Goal: Task Accomplishment & Management: Understand process/instructions

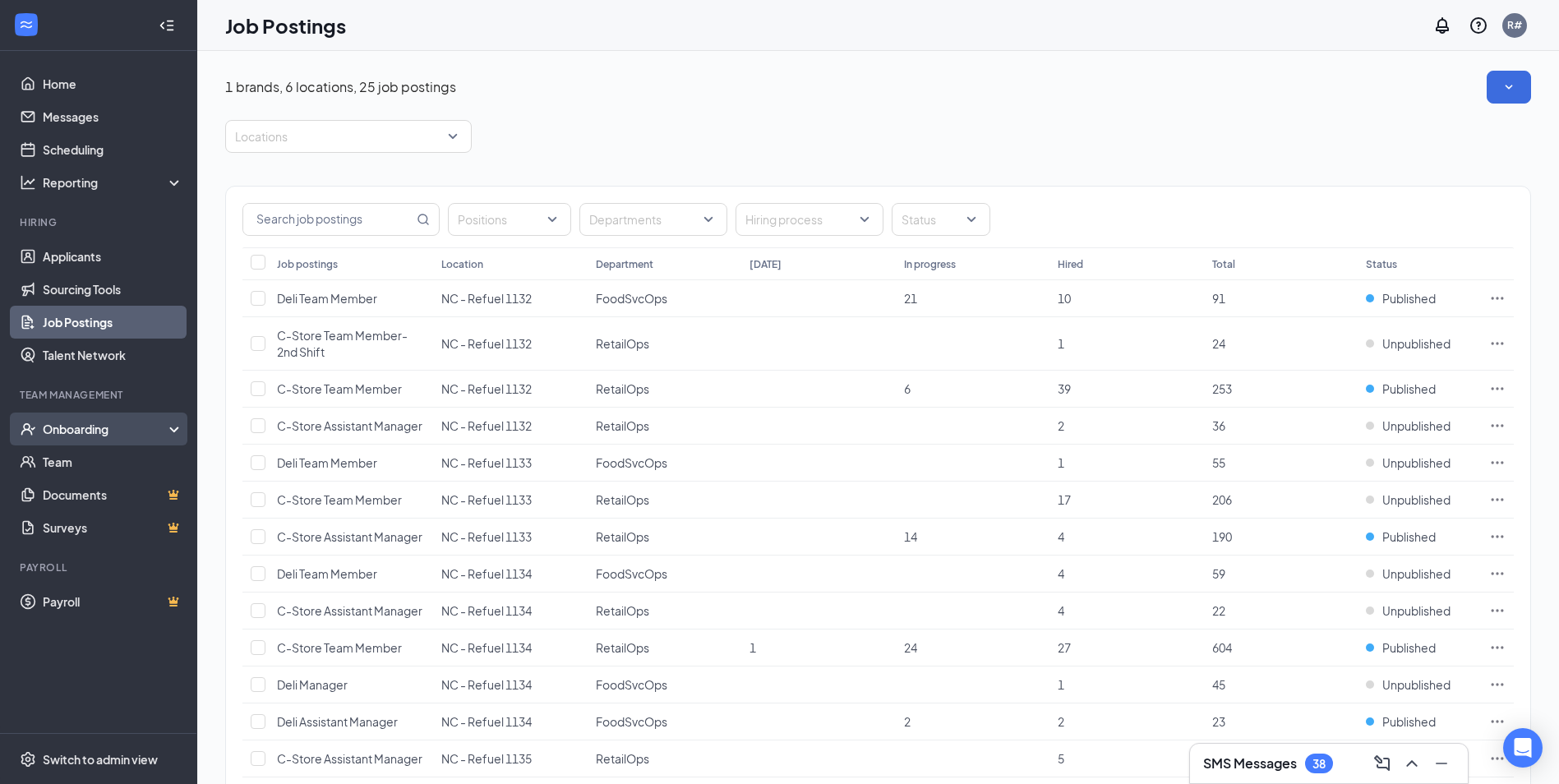
click at [128, 426] on div "Onboarding" at bounding box center [105, 428] width 127 height 17
drag, startPoint x: 101, startPoint y: 467, endPoint x: 152, endPoint y: 418, distance: 70.7
click at [102, 467] on link "Overview" at bounding box center [112, 461] width 141 height 32
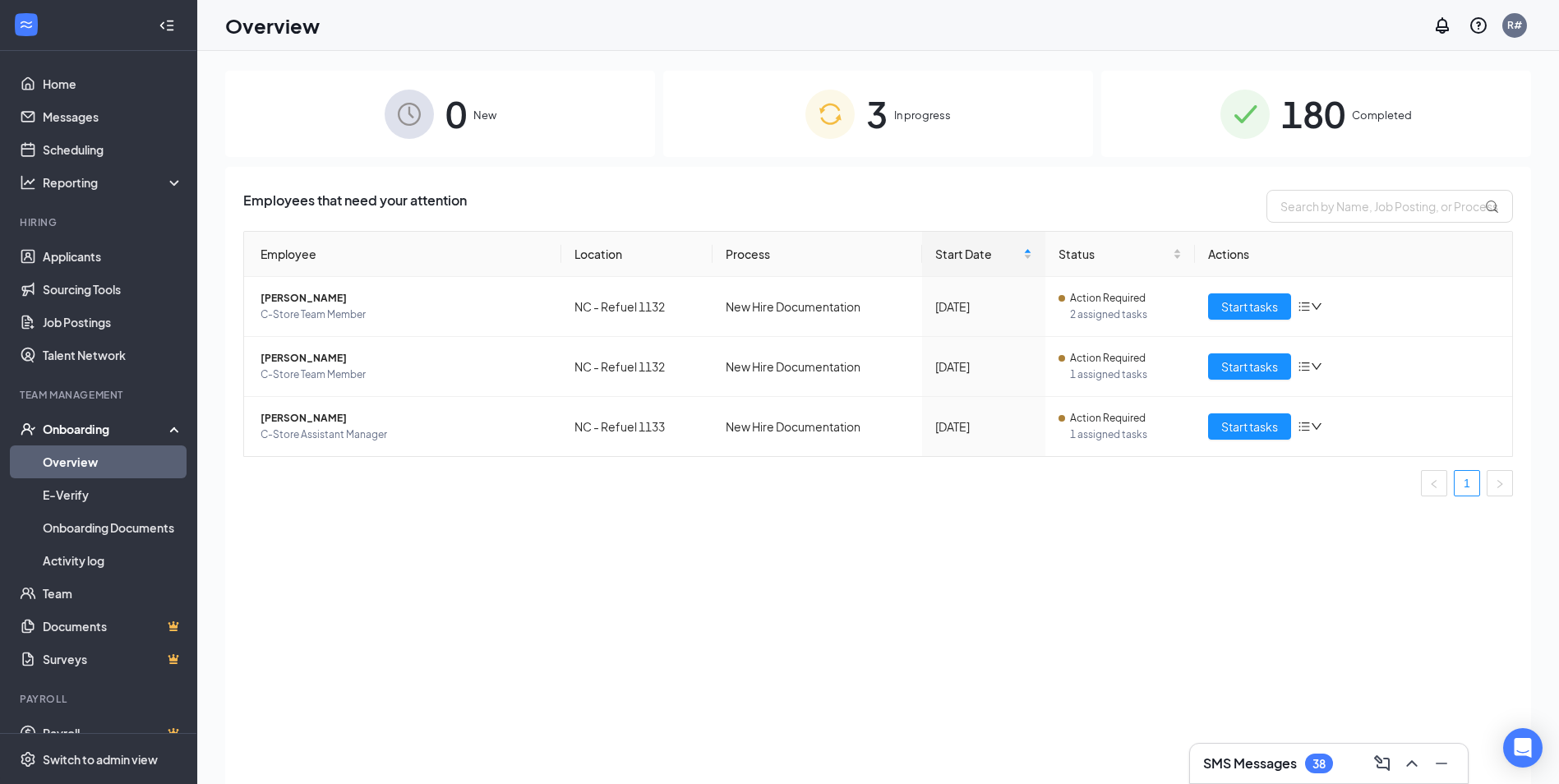
click at [886, 113] on span "3" at bounding box center [877, 114] width 22 height 57
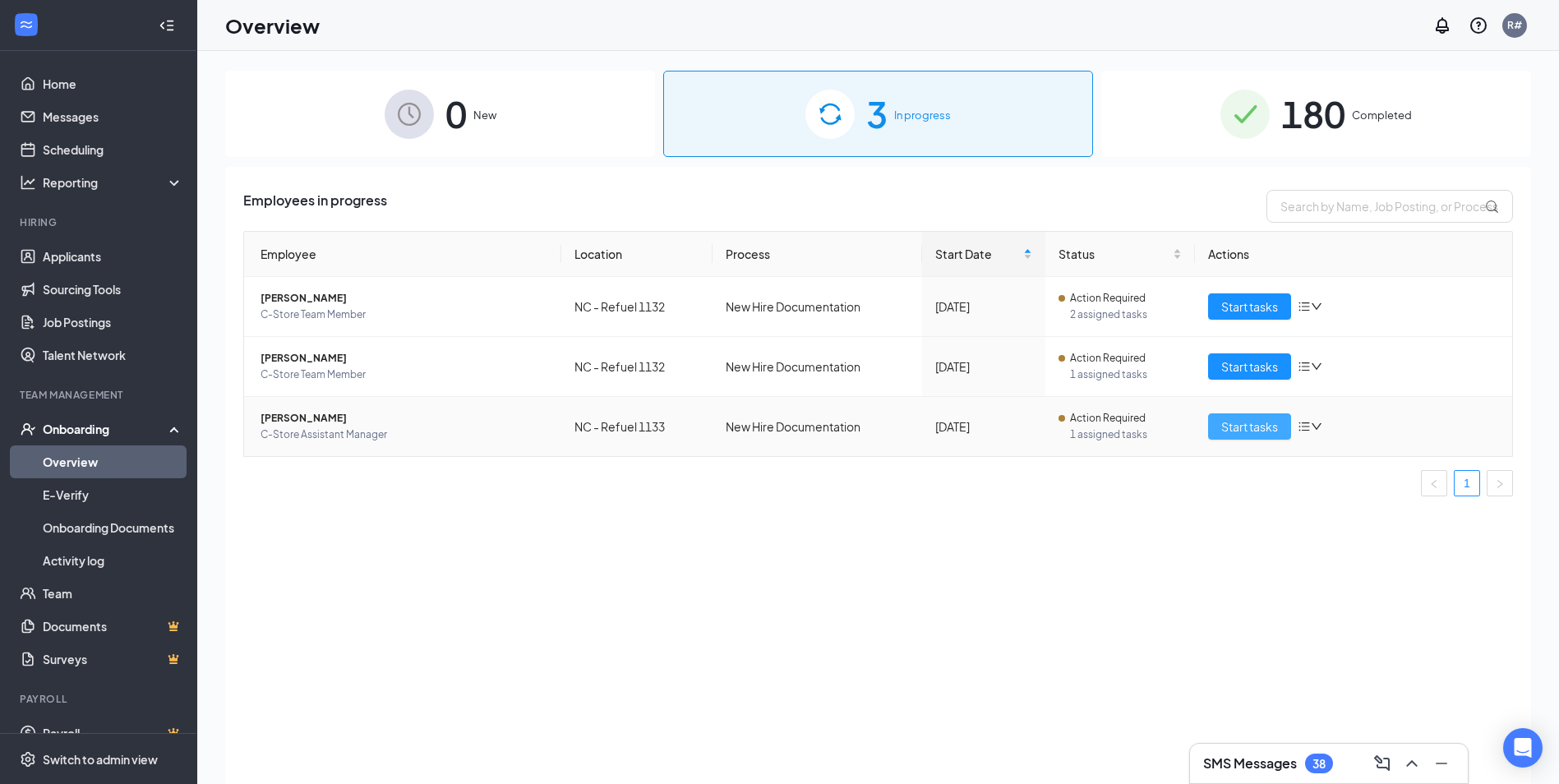
click at [1265, 437] on button "Start tasks" at bounding box center [1249, 425] width 83 height 27
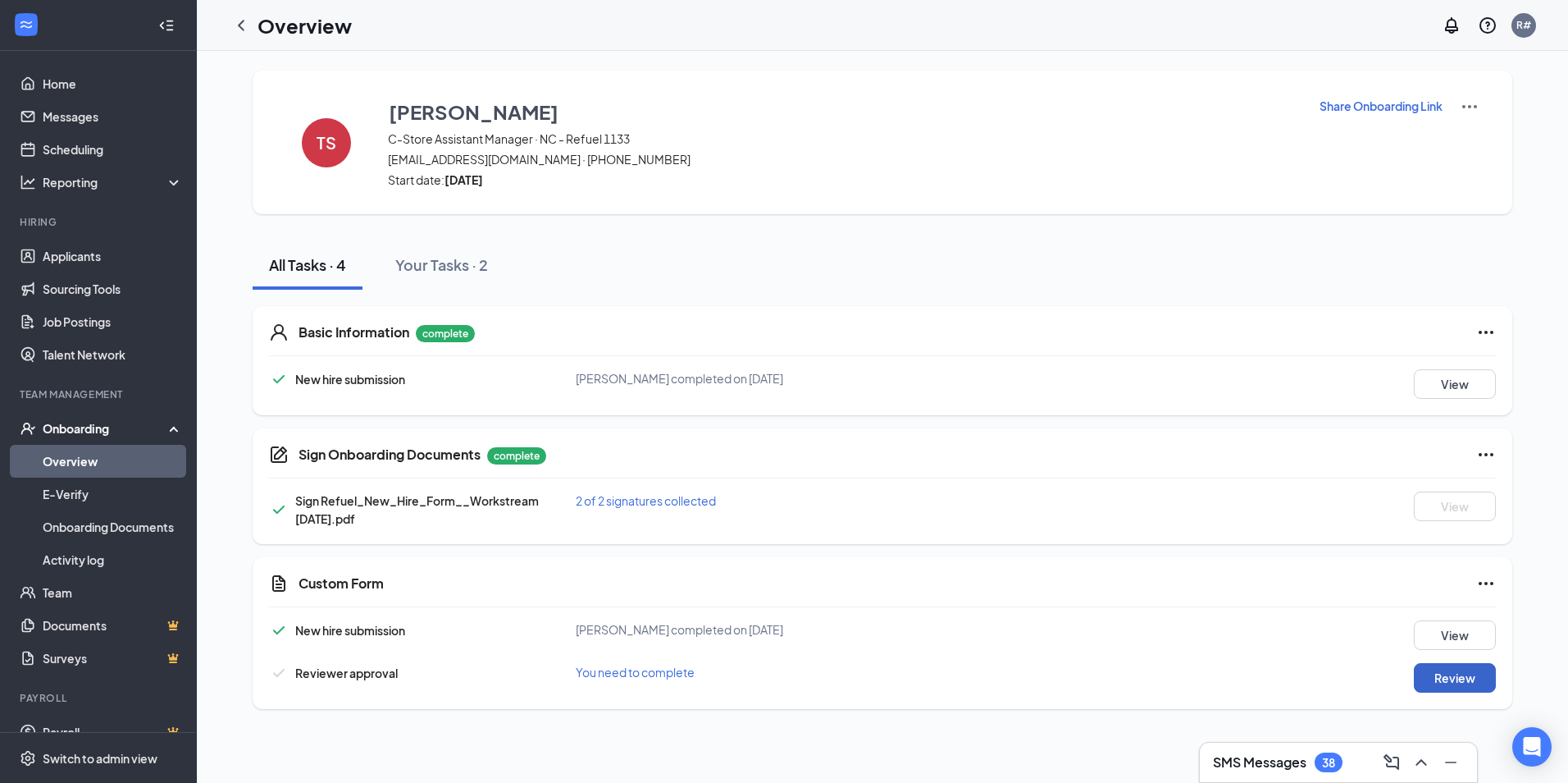
click at [1442, 683] on button "Review" at bounding box center [1455, 677] width 82 height 29
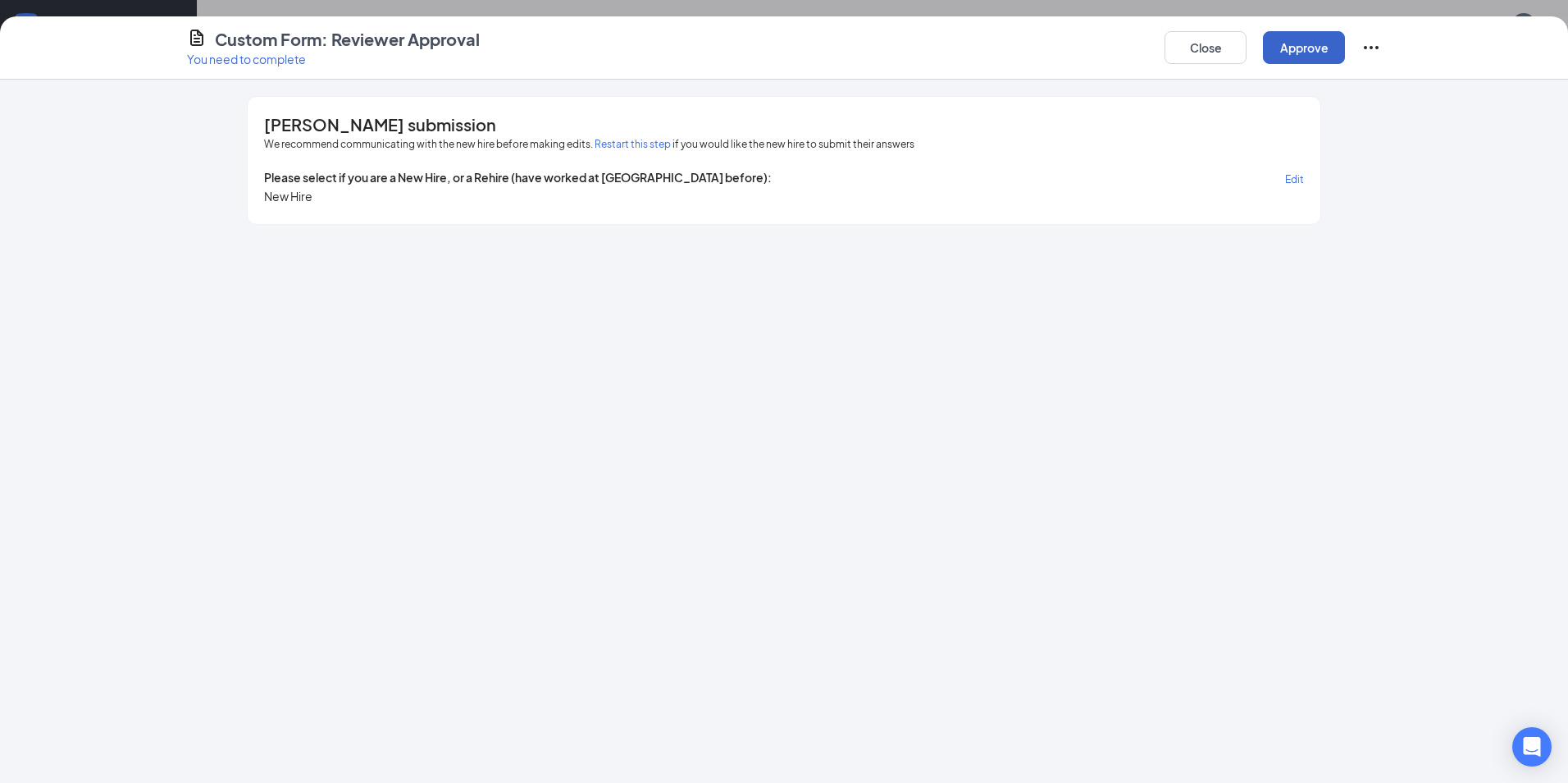
click at [1306, 47] on button "Approve" at bounding box center [1304, 47] width 82 height 32
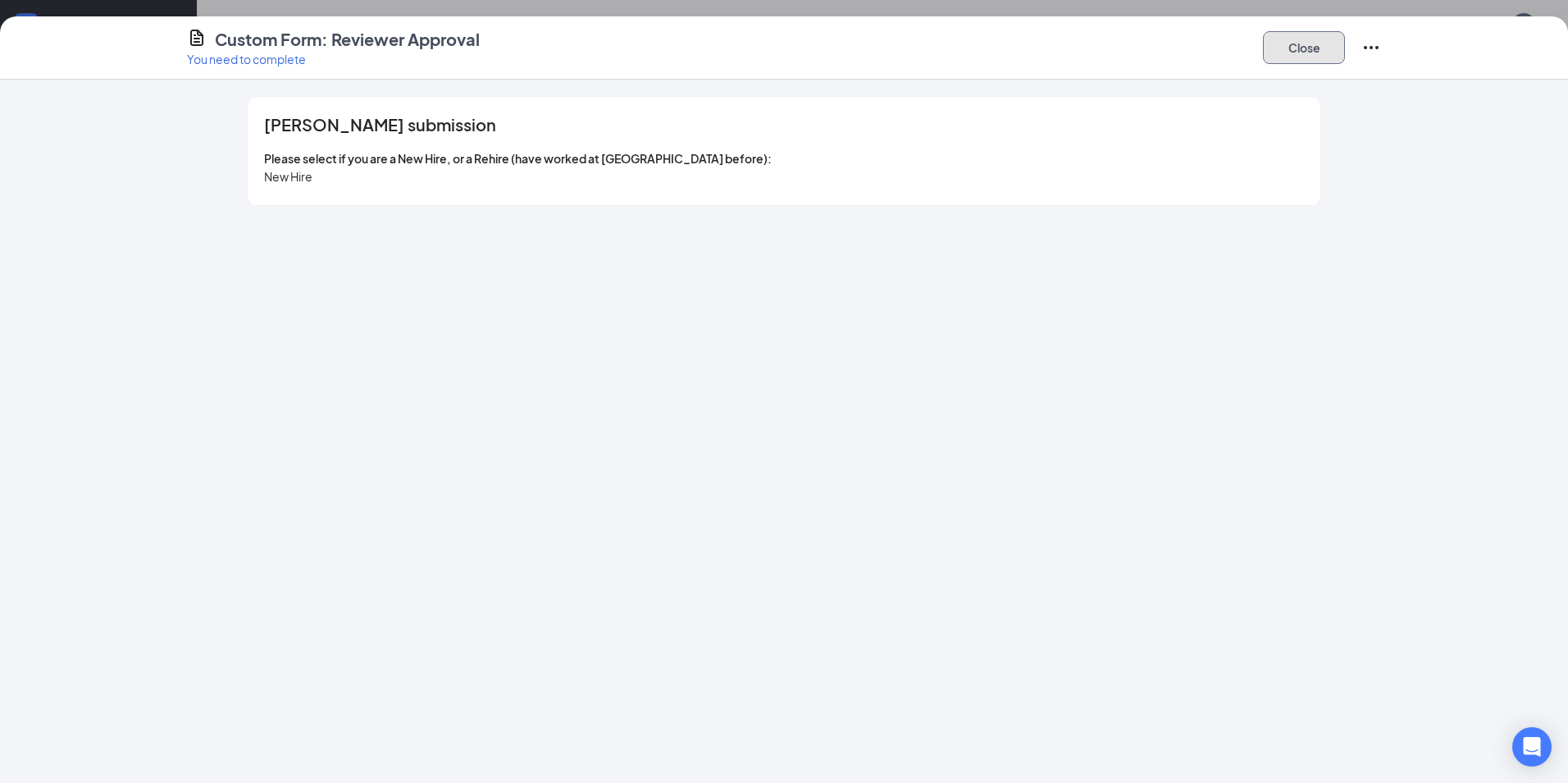
click at [1304, 53] on button "Close" at bounding box center [1304, 47] width 82 height 32
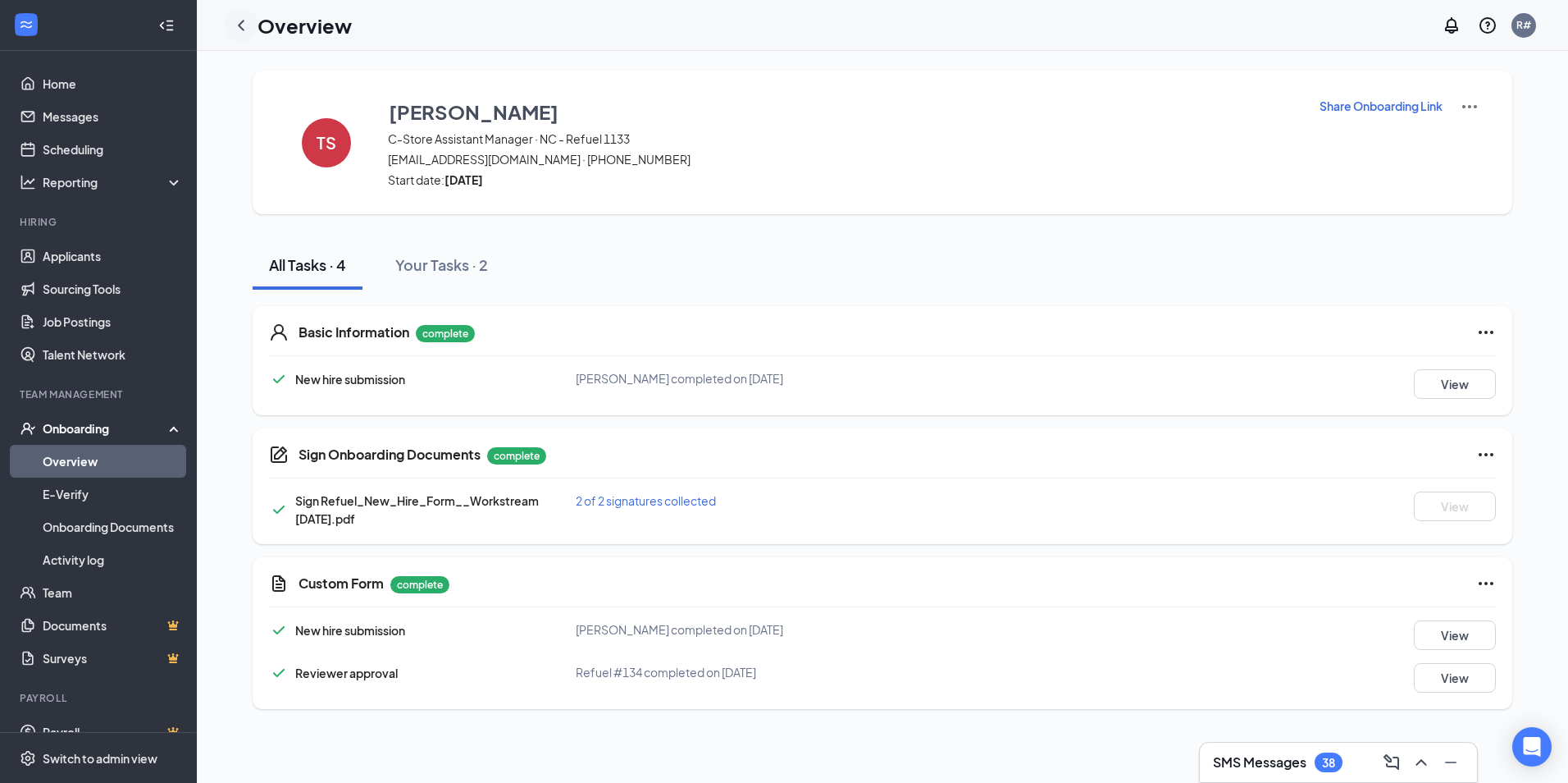
click at [238, 30] on icon "ChevronLeft" at bounding box center [241, 26] width 20 height 20
